Goal: Navigation & Orientation: Find specific page/section

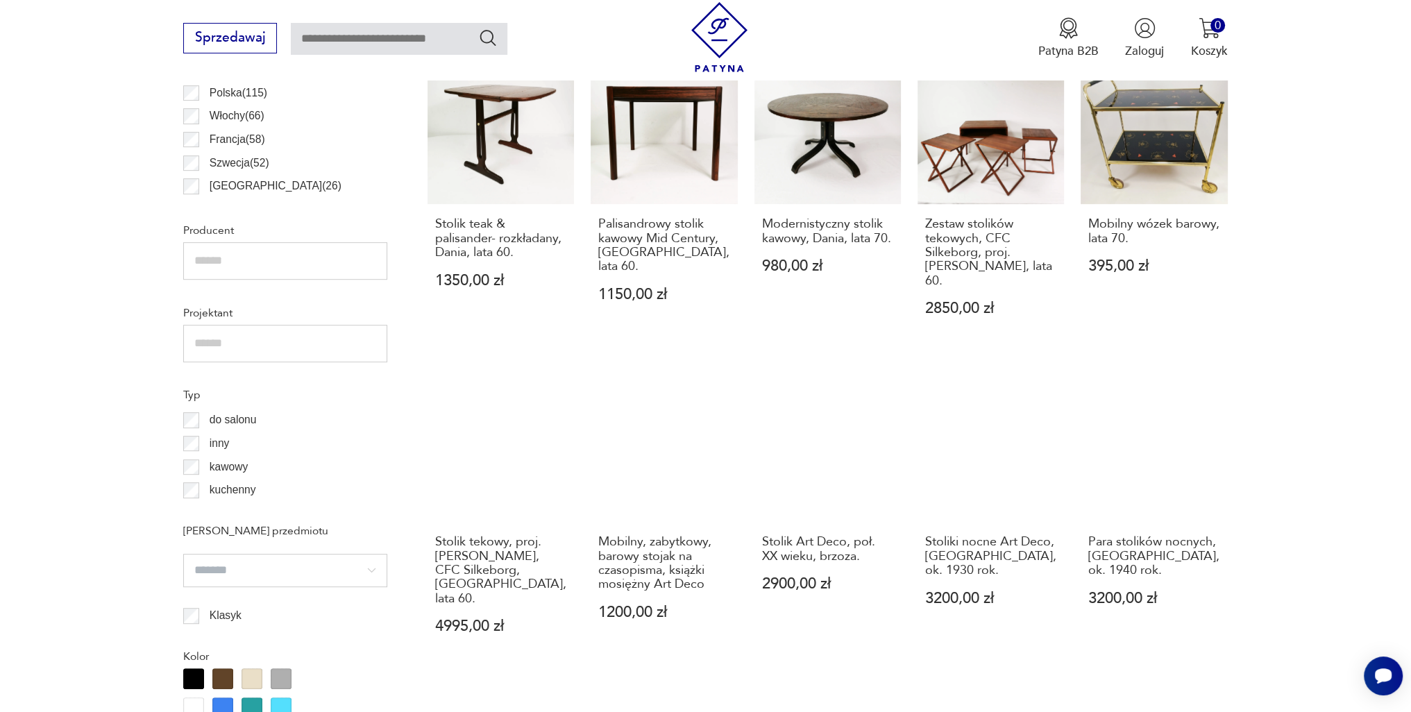
scroll to position [1454, 0]
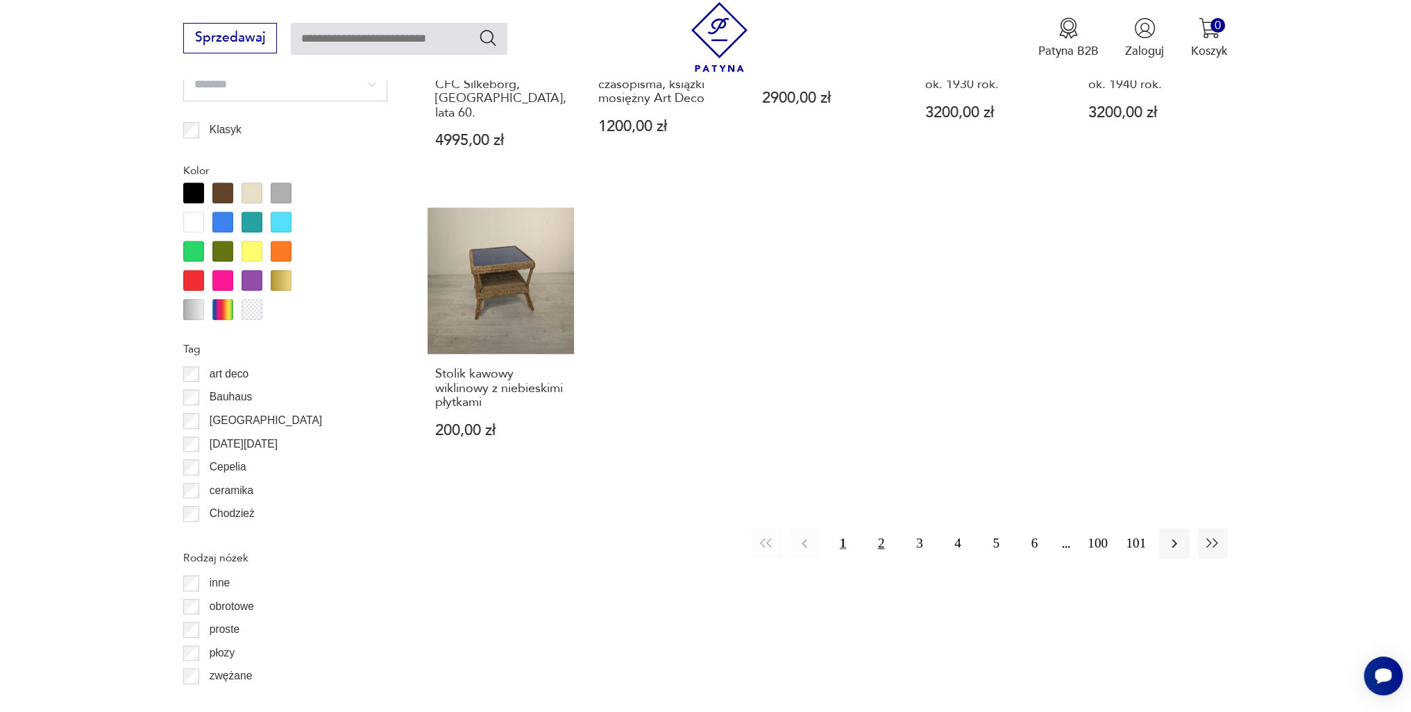
click at [876, 528] on button "2" at bounding box center [881, 543] width 30 height 30
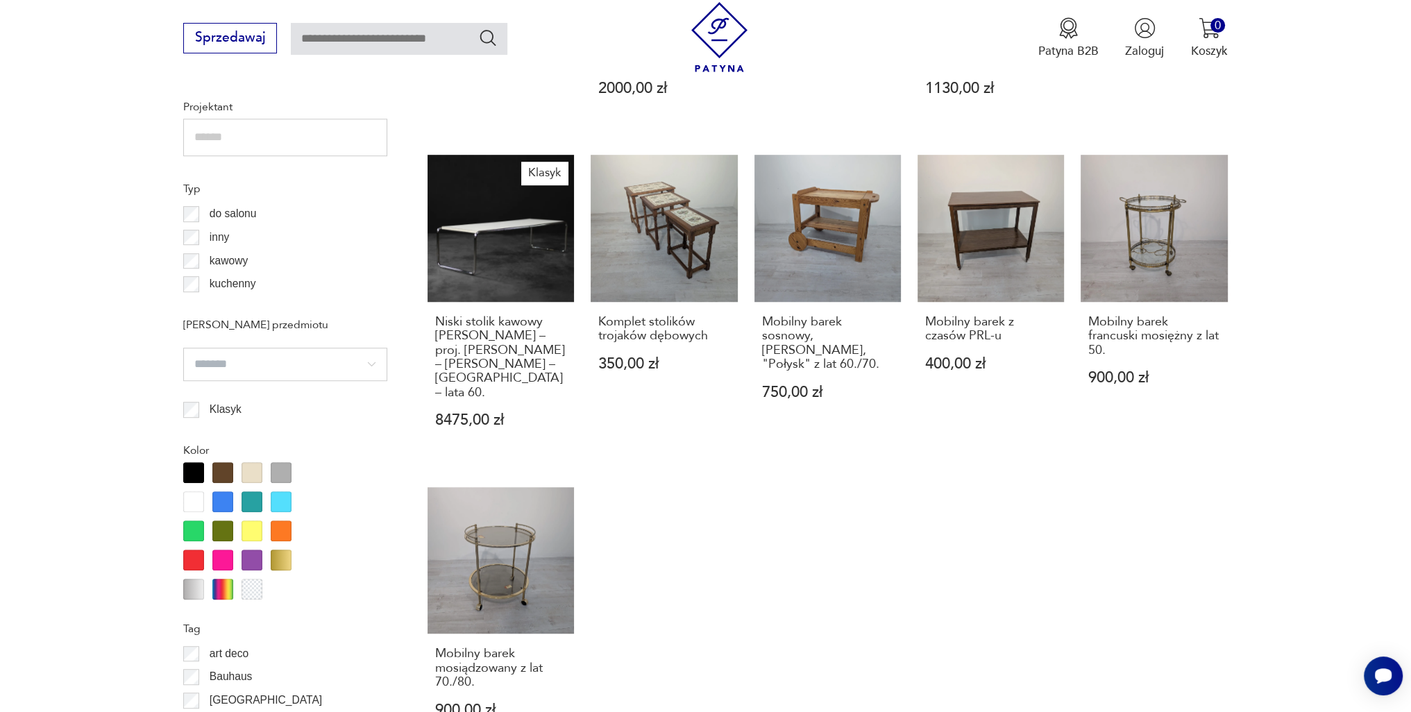
scroll to position [1363, 0]
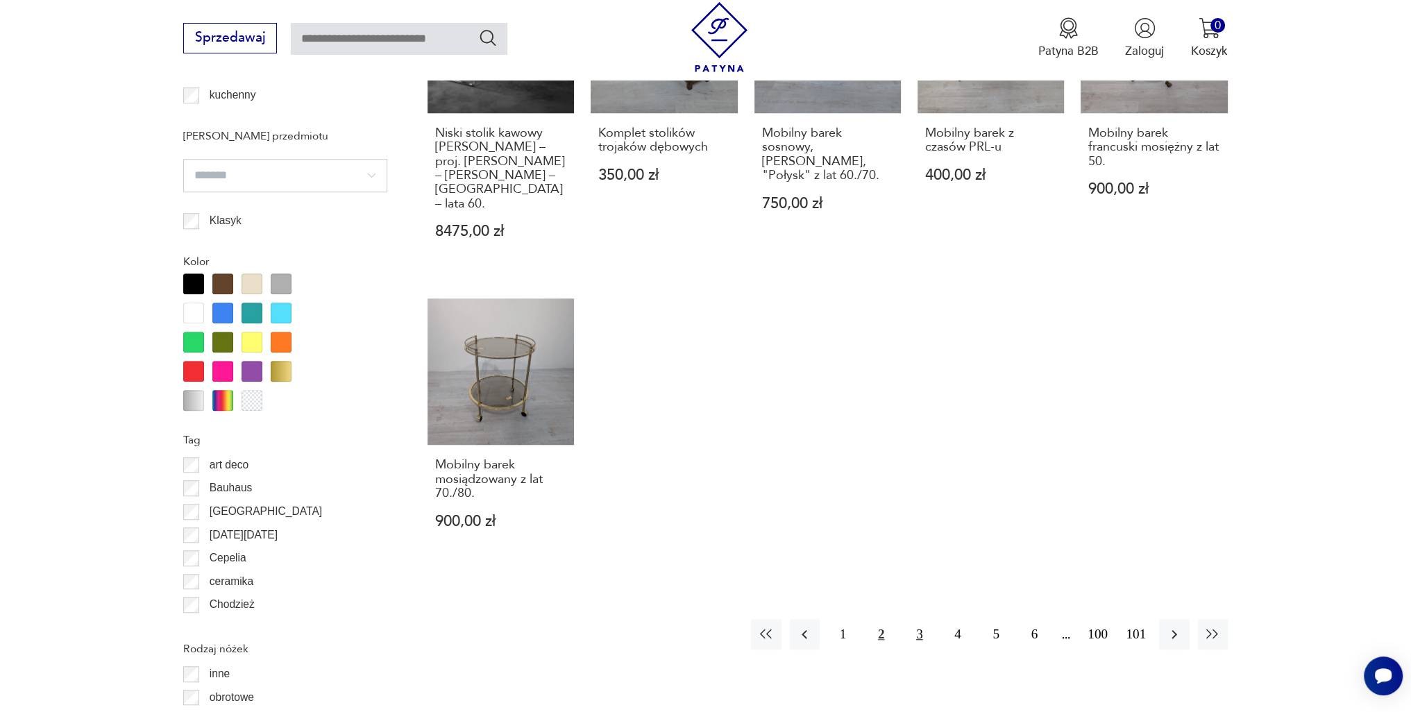
click at [917, 619] on button "3" at bounding box center [919, 634] width 30 height 30
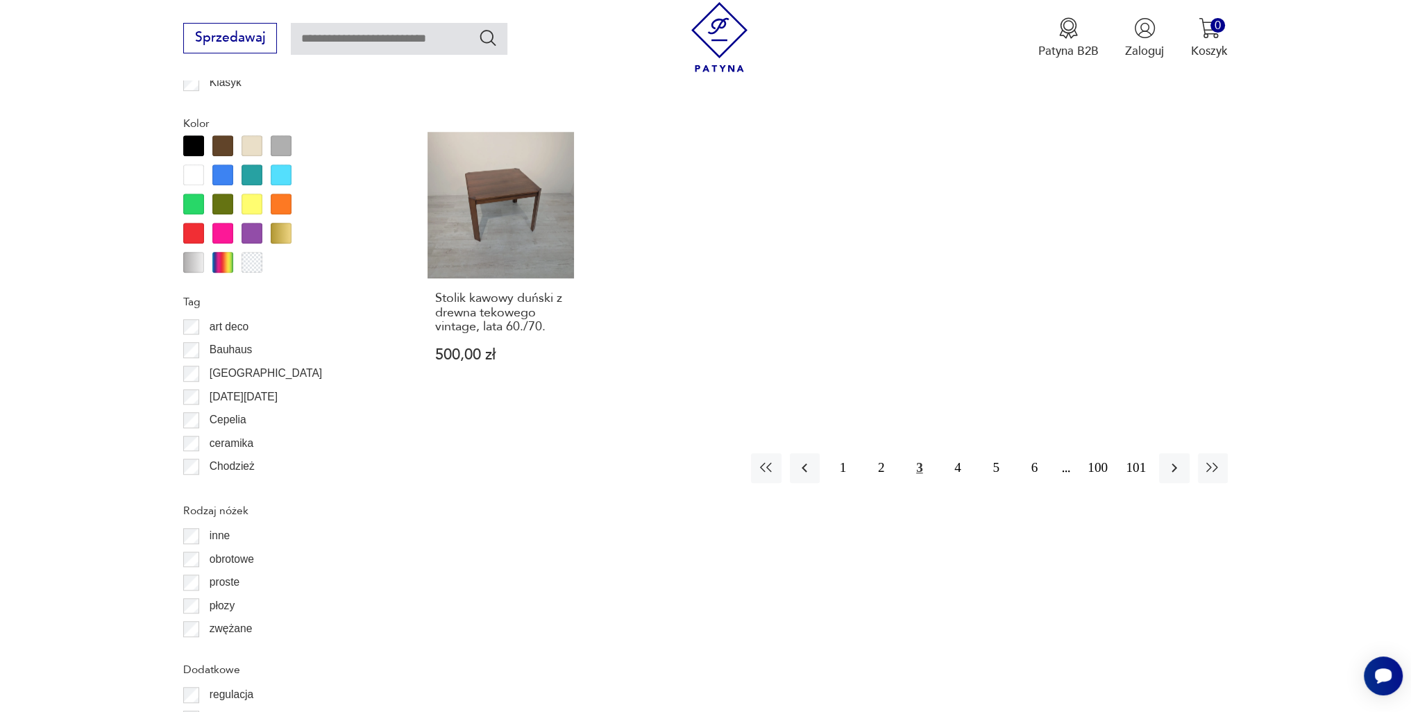
scroll to position [1501, 0]
click at [953, 467] on button "4" at bounding box center [957, 467] width 30 height 30
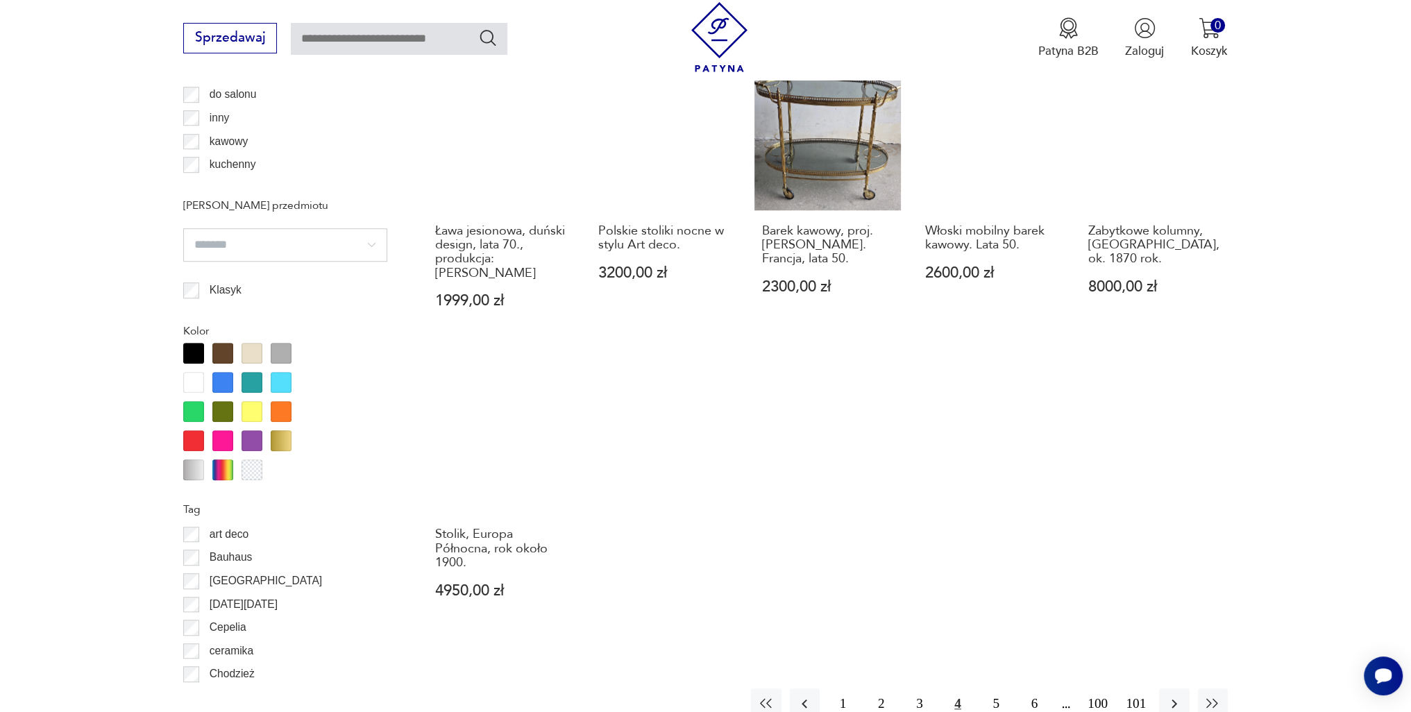
scroll to position [1432, 0]
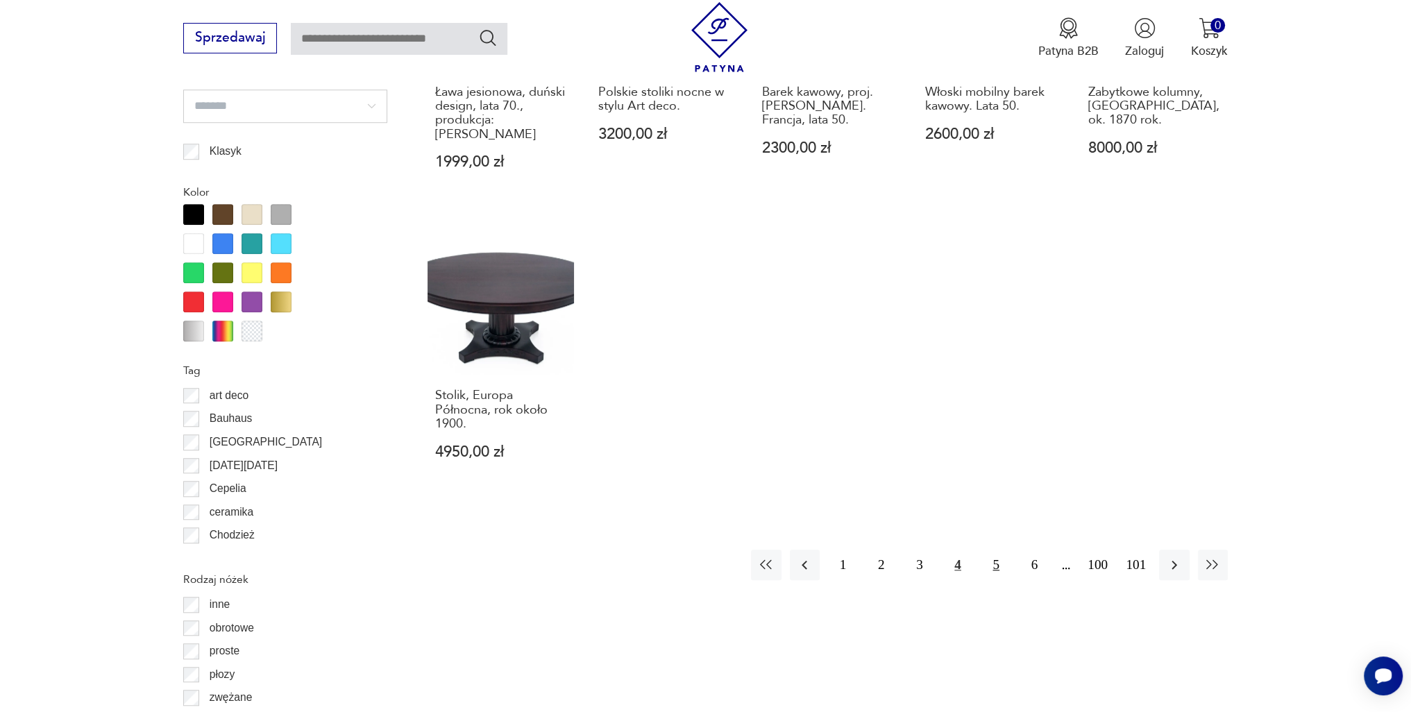
click at [995, 550] on button "5" at bounding box center [996, 565] width 30 height 30
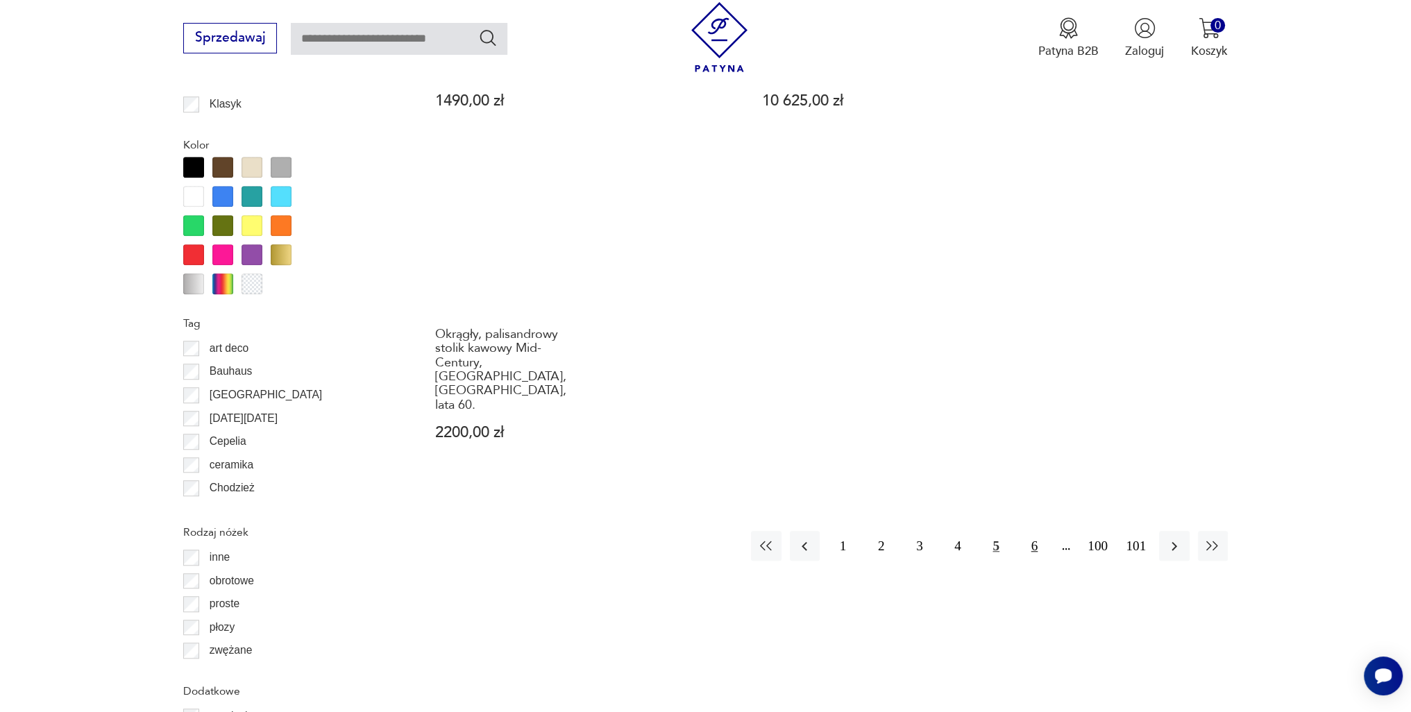
scroll to position [1501, 0]
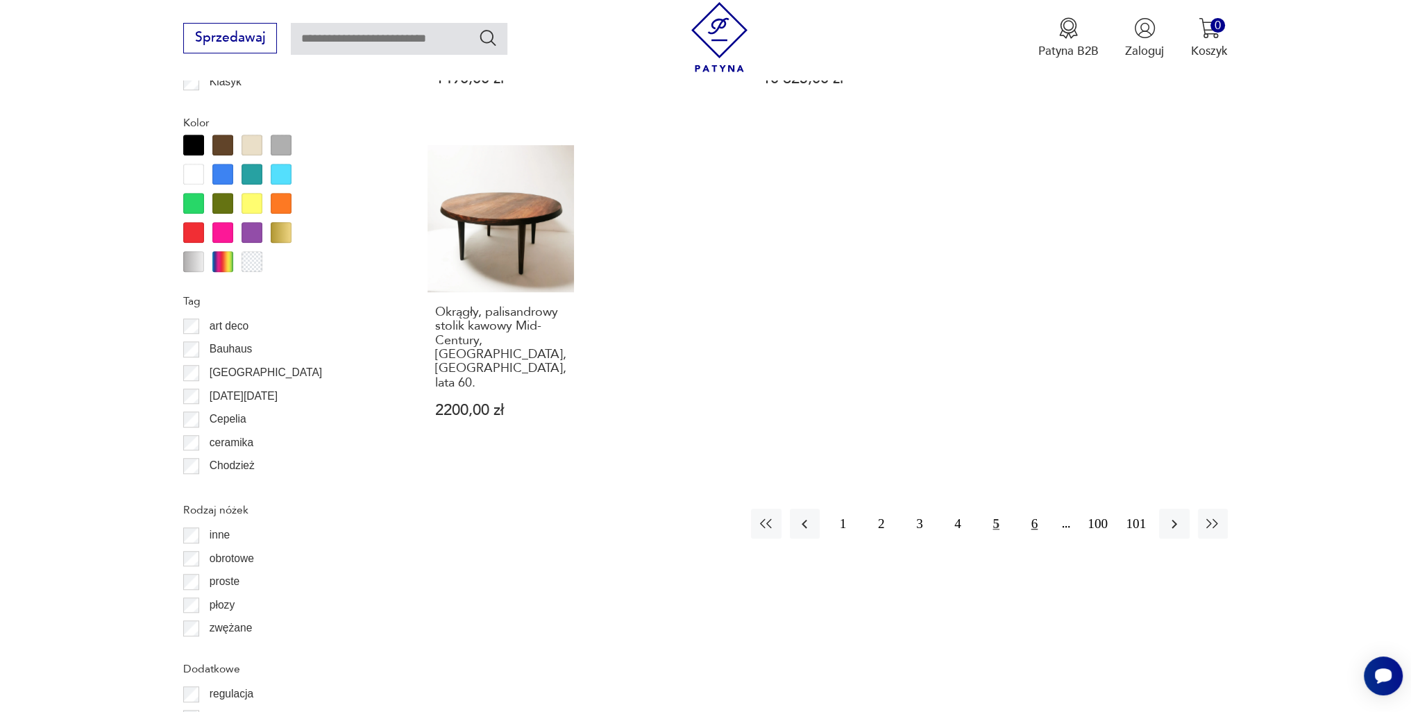
click at [1023, 509] on button "6" at bounding box center [1034, 524] width 30 height 30
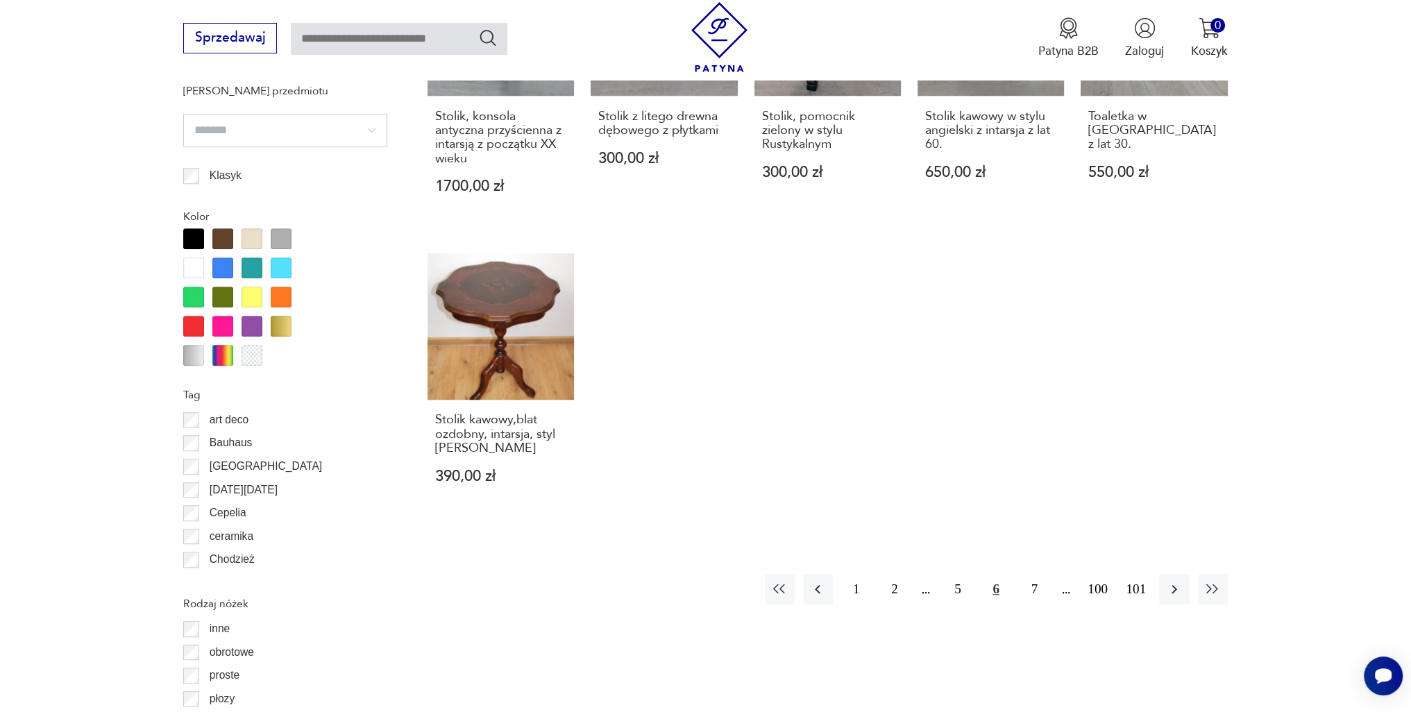
scroll to position [1432, 0]
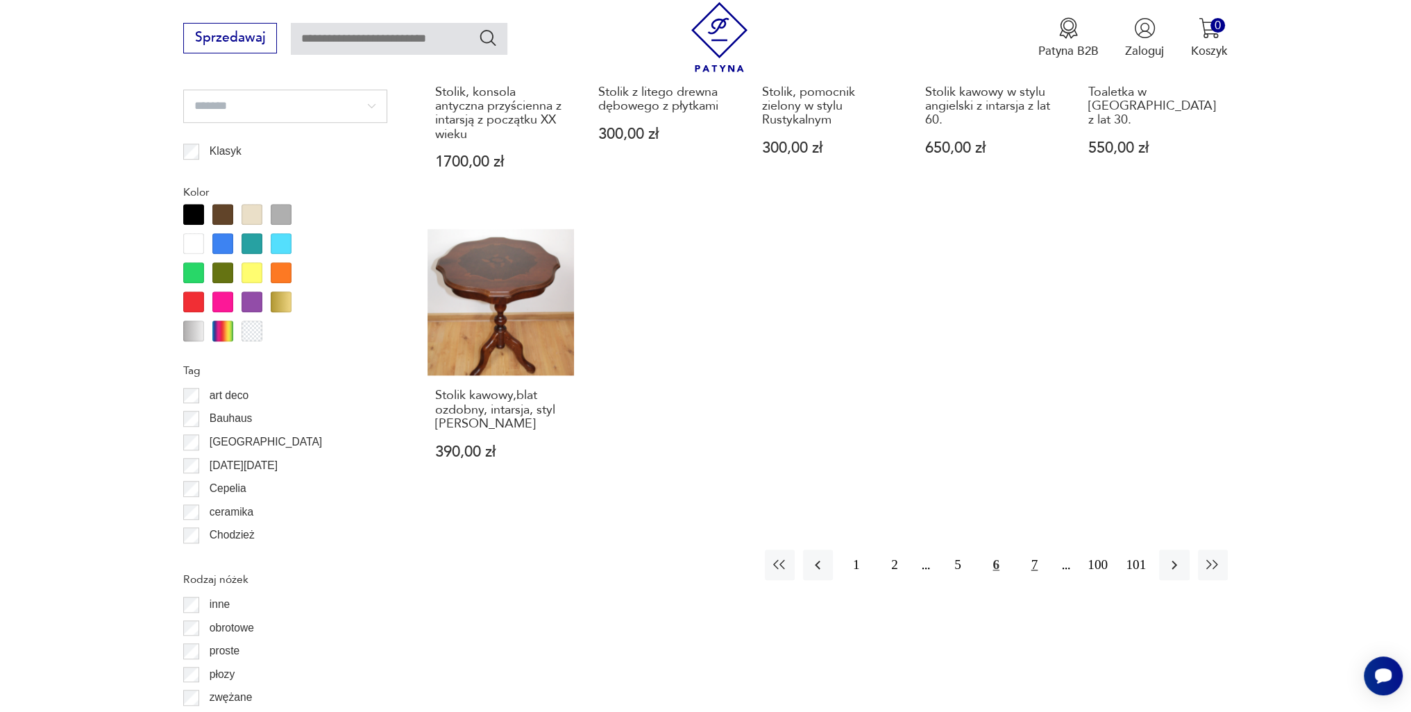
click at [1030, 550] on button "7" at bounding box center [1034, 565] width 30 height 30
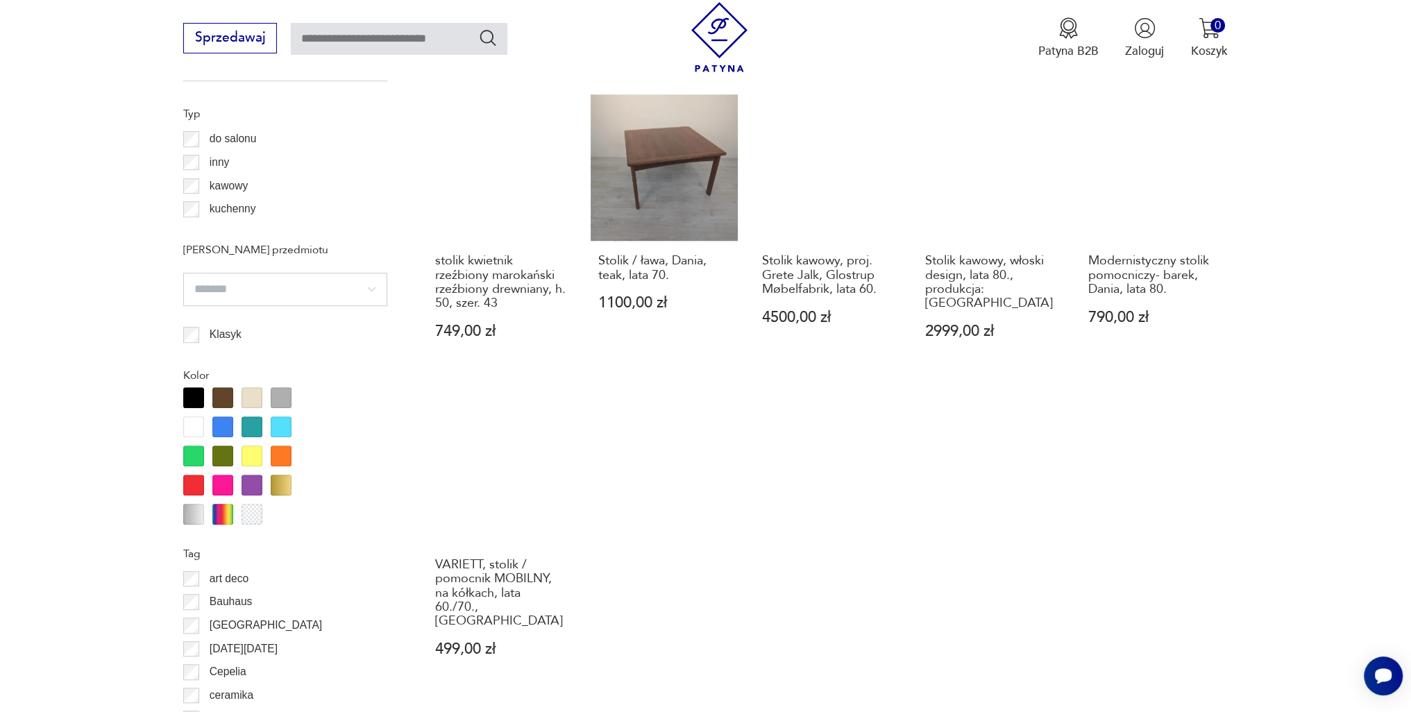
scroll to position [1432, 0]
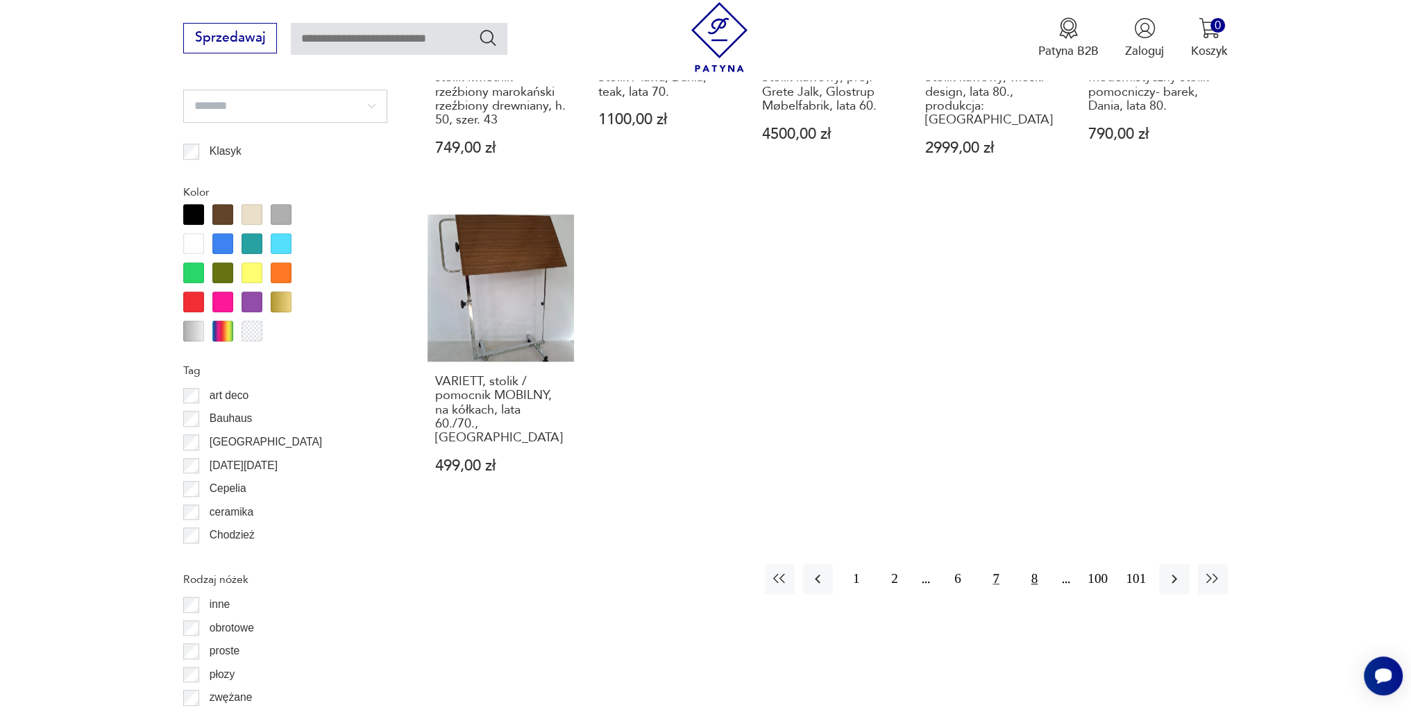
click at [1026, 564] on button "8" at bounding box center [1034, 579] width 30 height 30
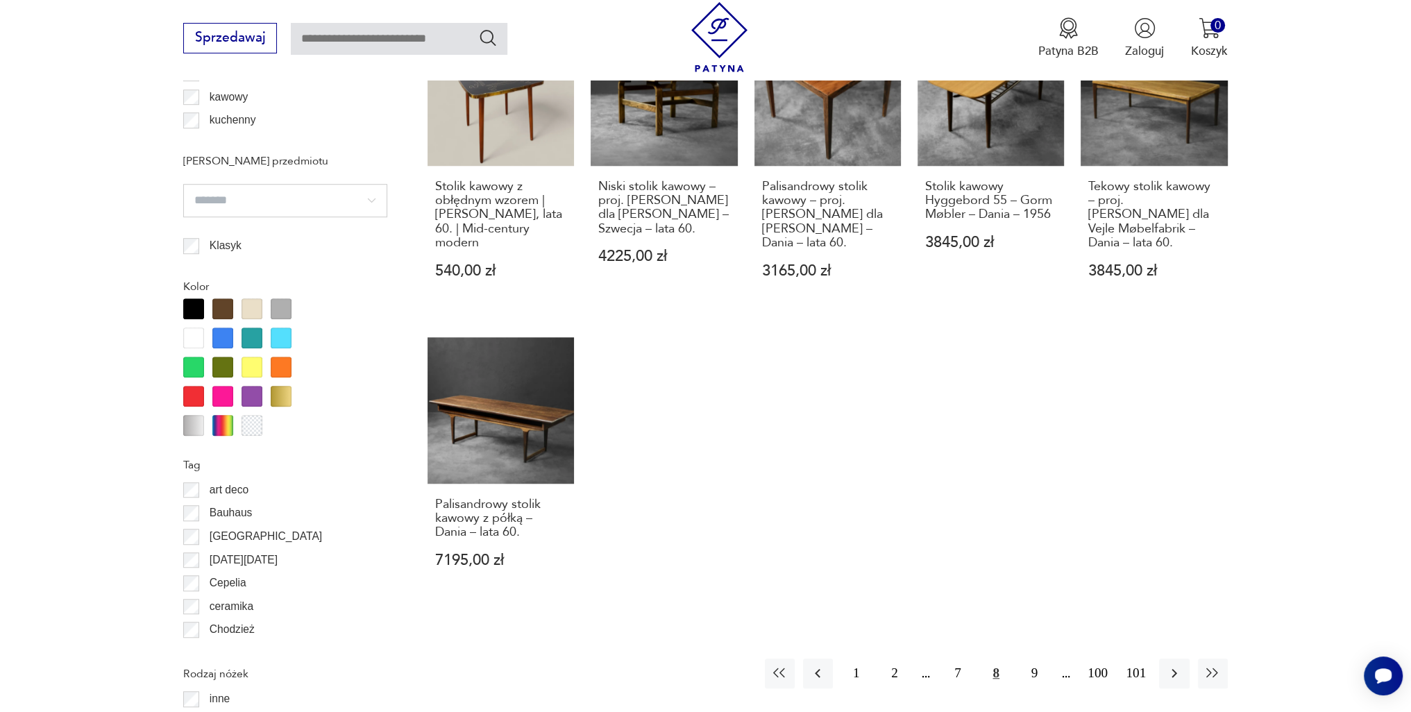
scroll to position [1363, 0]
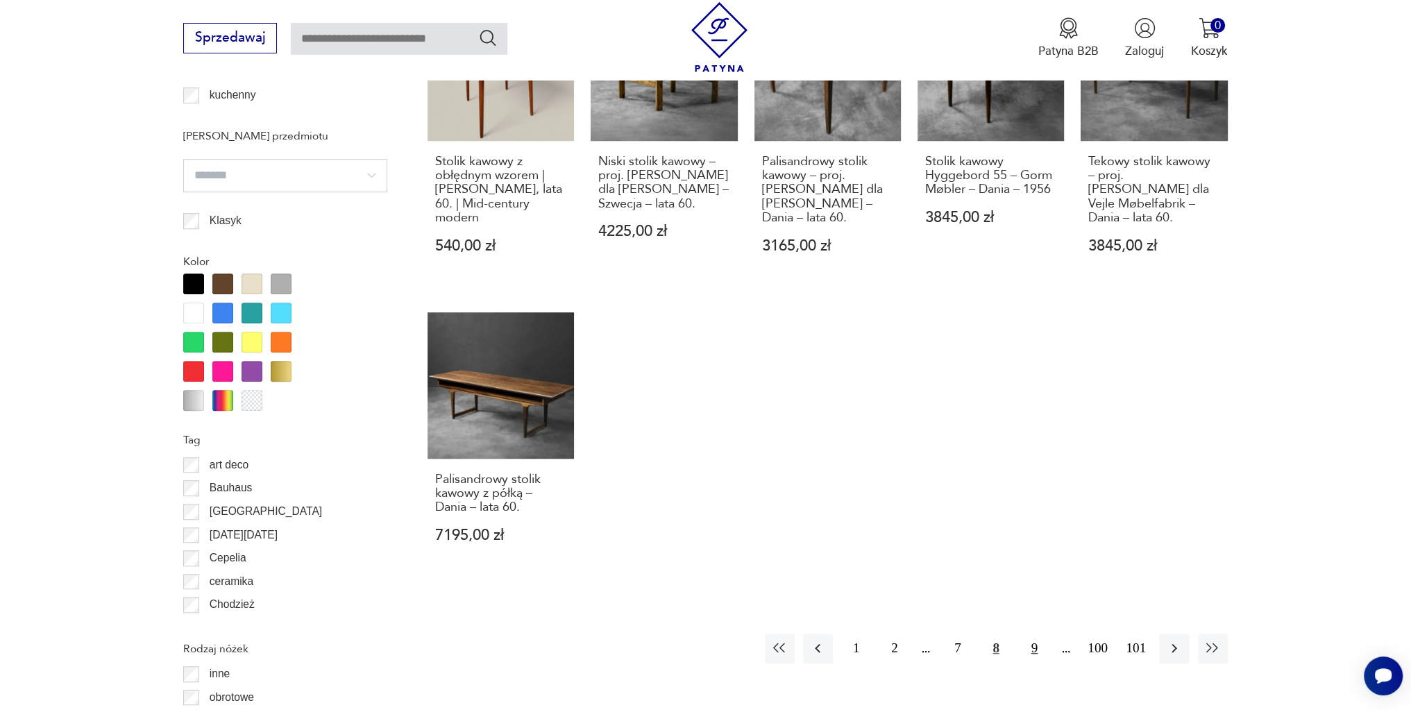
click at [1036, 633] on button "9" at bounding box center [1034, 648] width 30 height 30
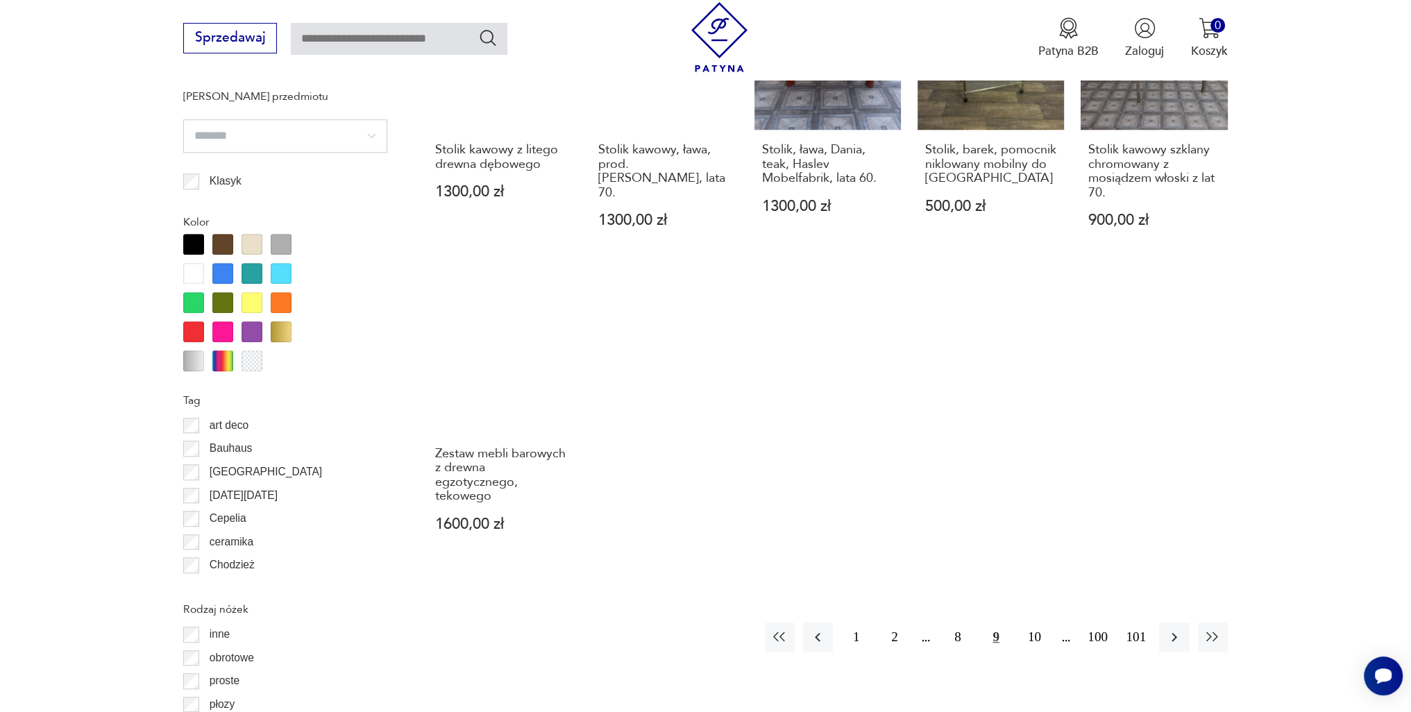
scroll to position [1432, 0]
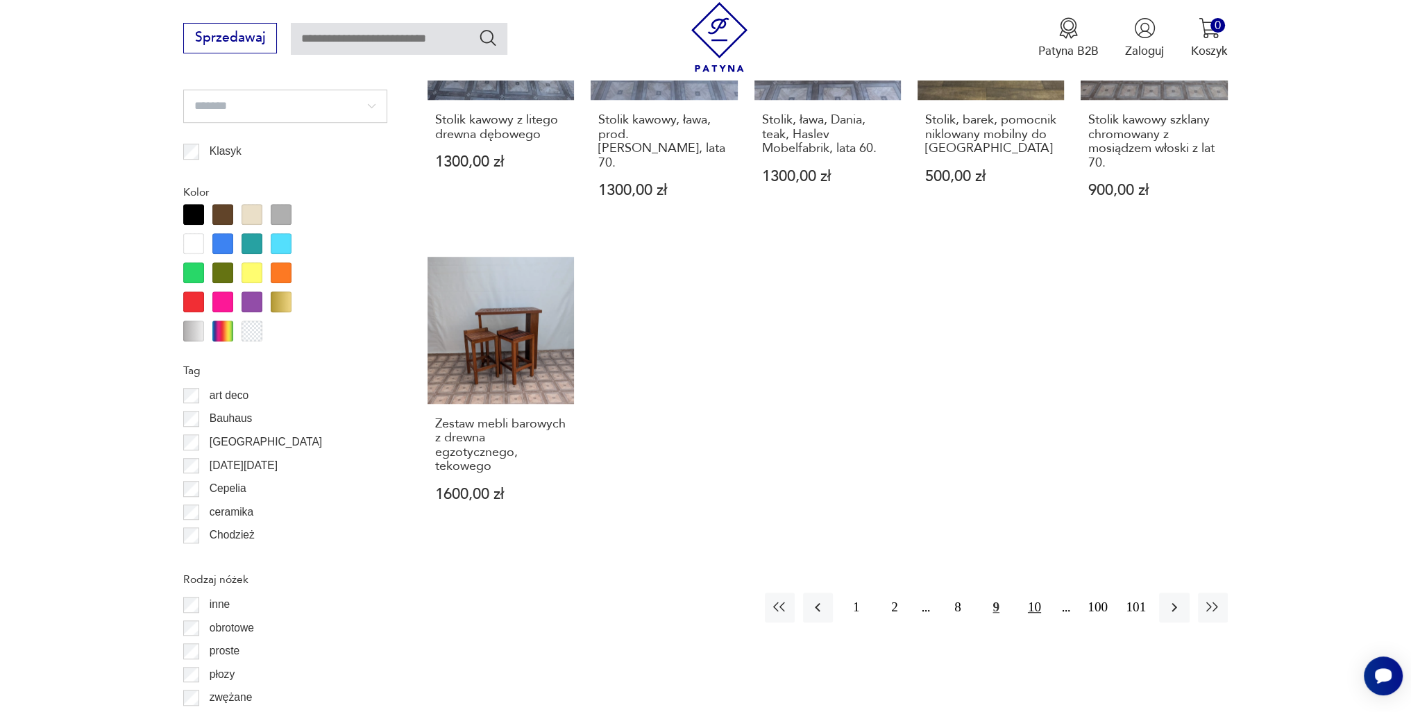
click at [1038, 593] on button "10" at bounding box center [1034, 608] width 30 height 30
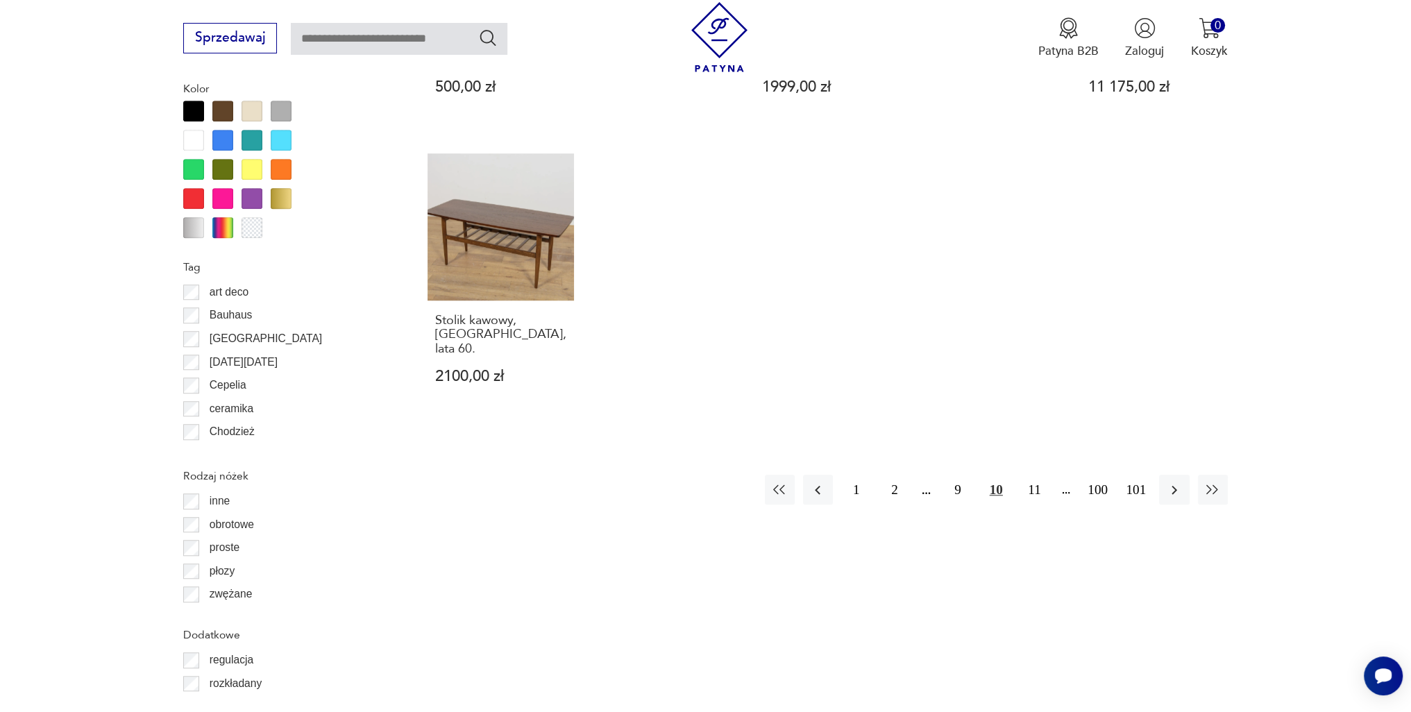
scroll to position [1710, 0]
